Goal: Information Seeking & Learning: Learn about a topic

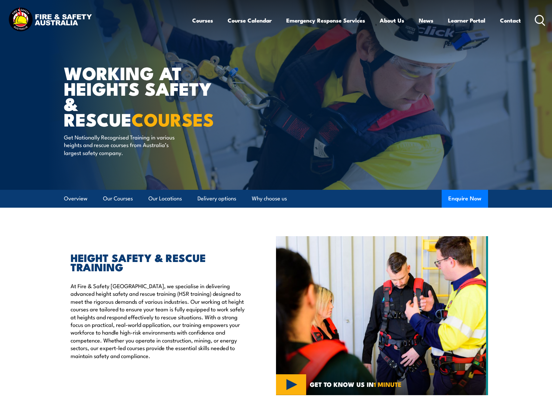
click at [540, 19] on icon at bounding box center [540, 20] width 11 height 11
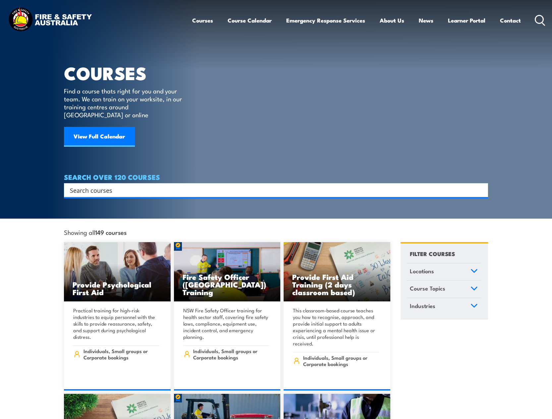
click at [99, 185] on input "Search input" at bounding box center [272, 190] width 404 height 10
type input "working at heights"
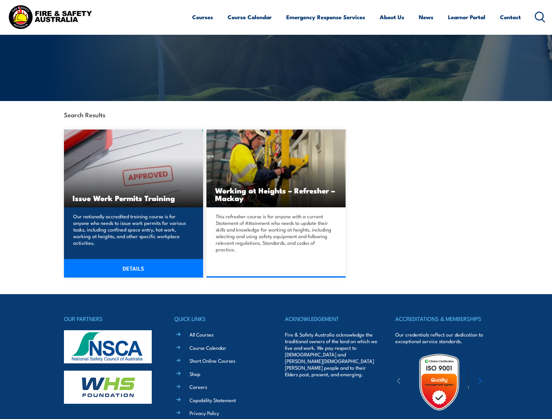
scroll to position [188, 0]
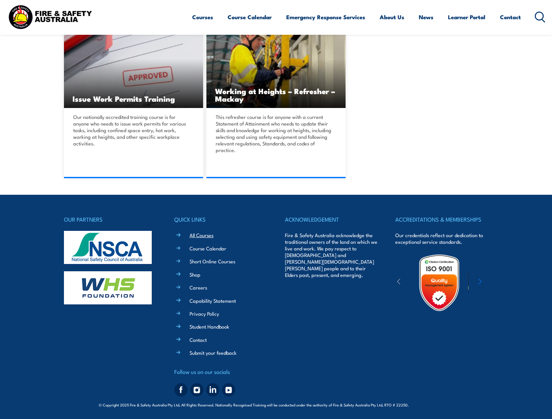
click at [199, 233] on link "All Courses" at bounding box center [202, 235] width 24 height 7
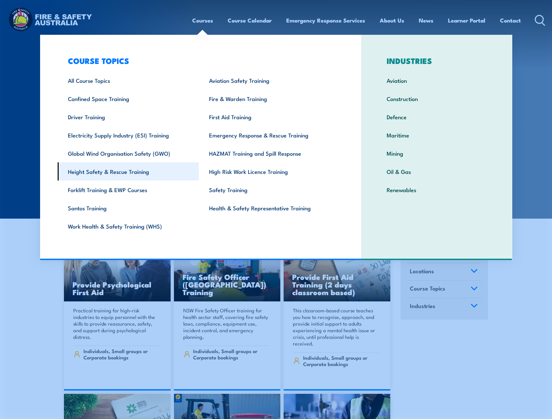
click at [103, 169] on link "Height Safety & Rescue Training" at bounding box center [129, 171] width 142 height 18
